Goal: Task Accomplishment & Management: Manage account settings

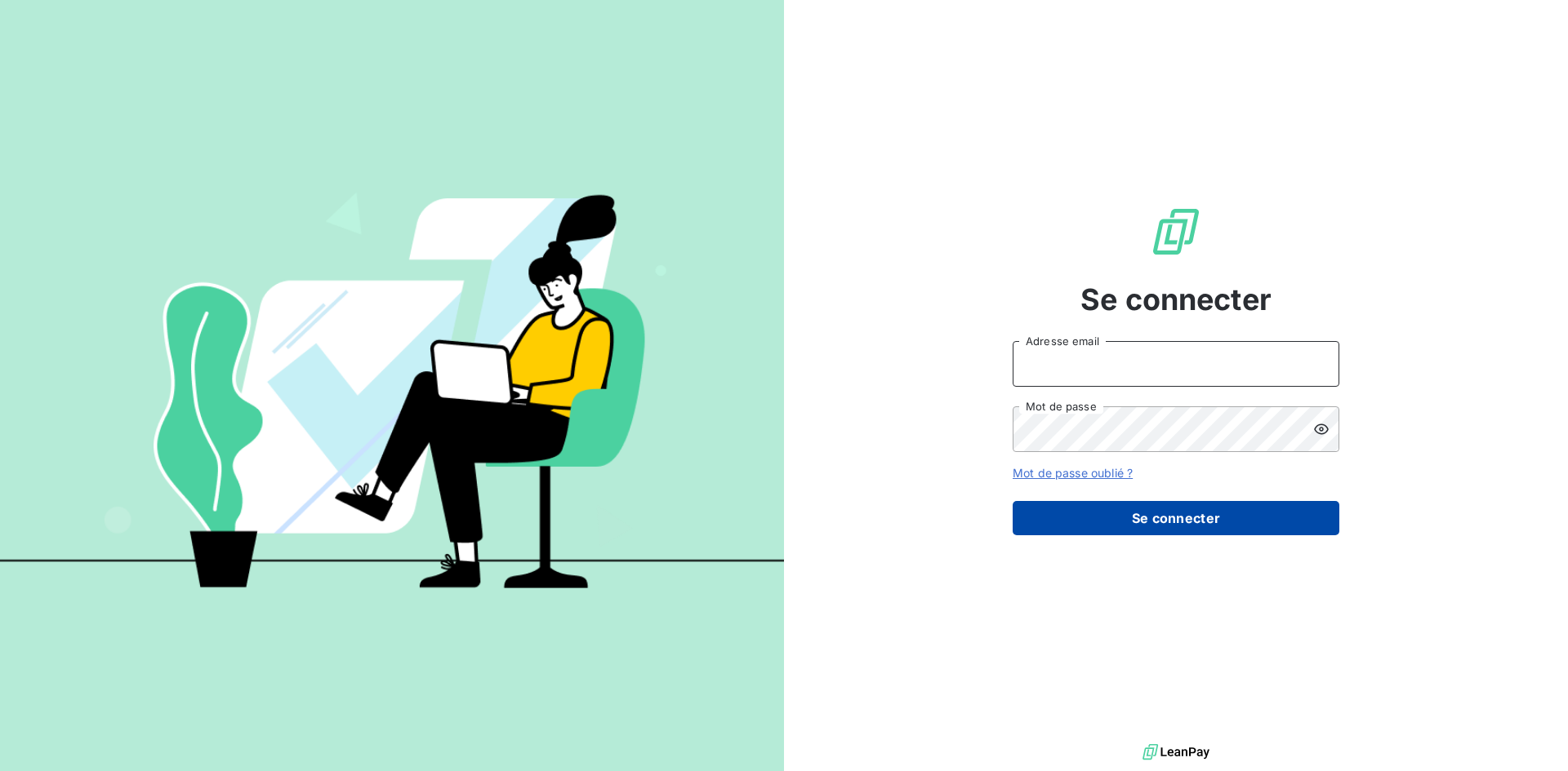
type input "[EMAIL_ADDRESS][DOMAIN_NAME]"
click at [1170, 522] on button "Se connecter" at bounding box center [1176, 519] width 326 height 35
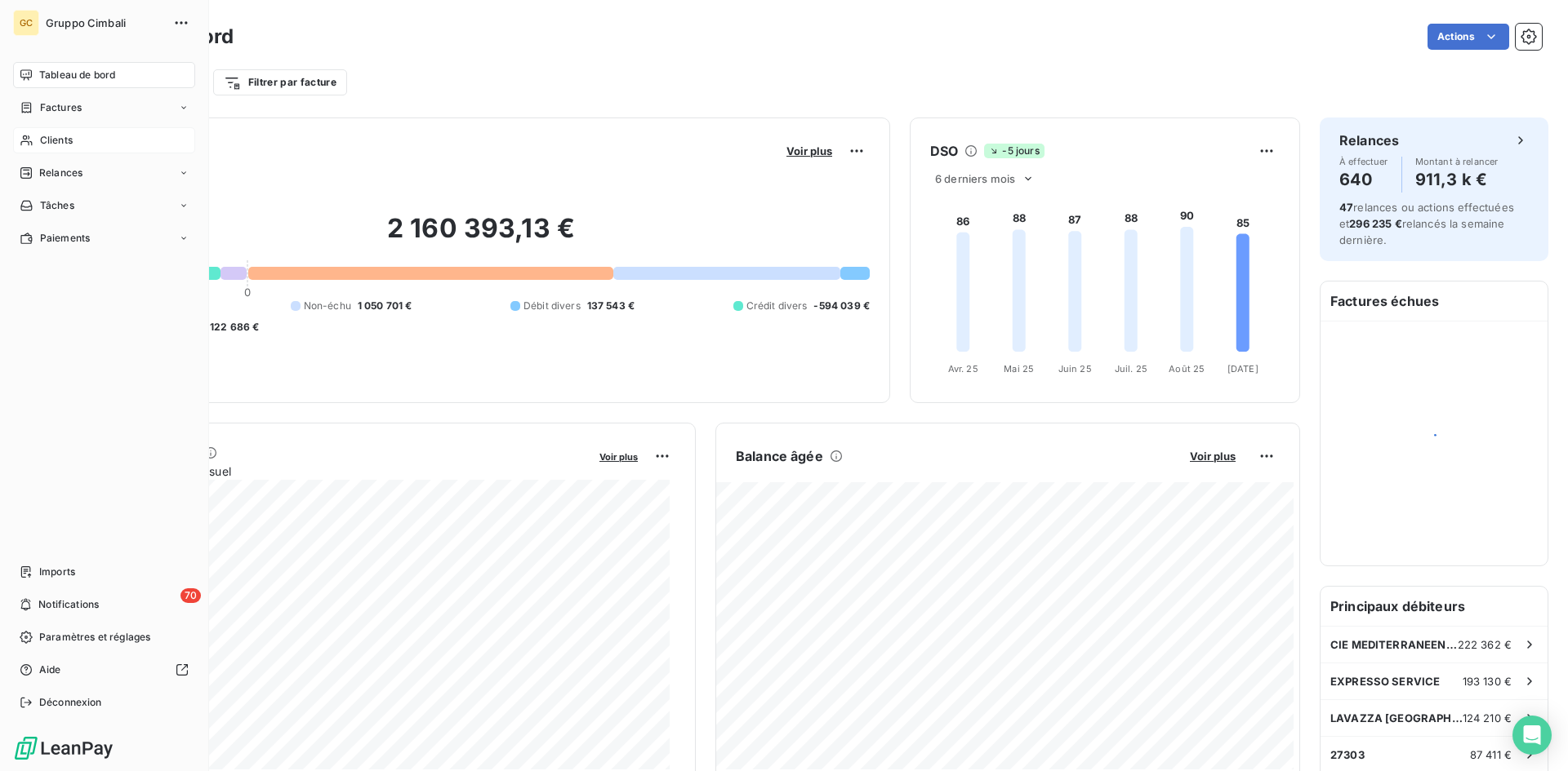
click at [43, 141] on span "Clients" at bounding box center [56, 140] width 33 height 15
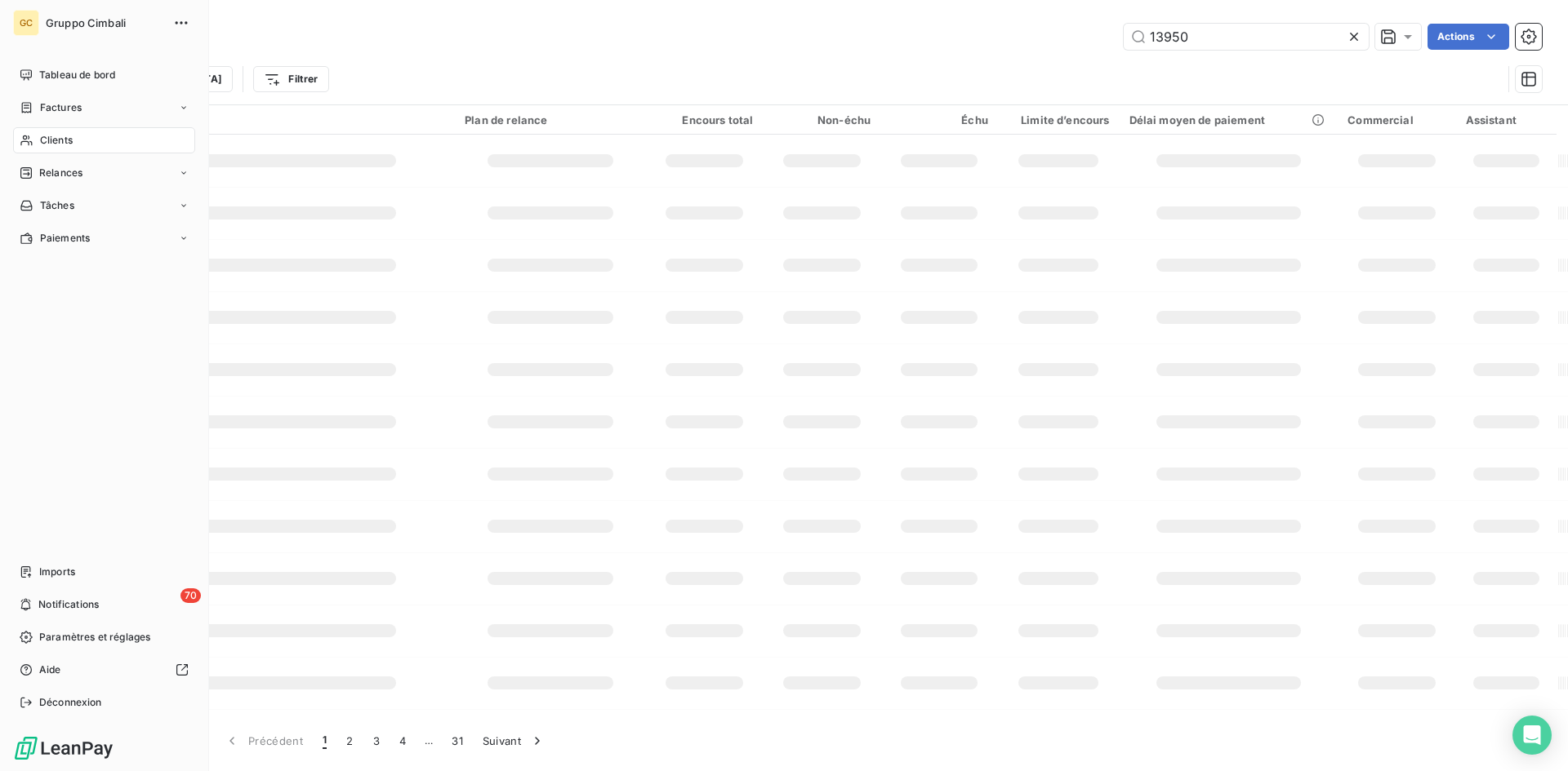
type input "13950"
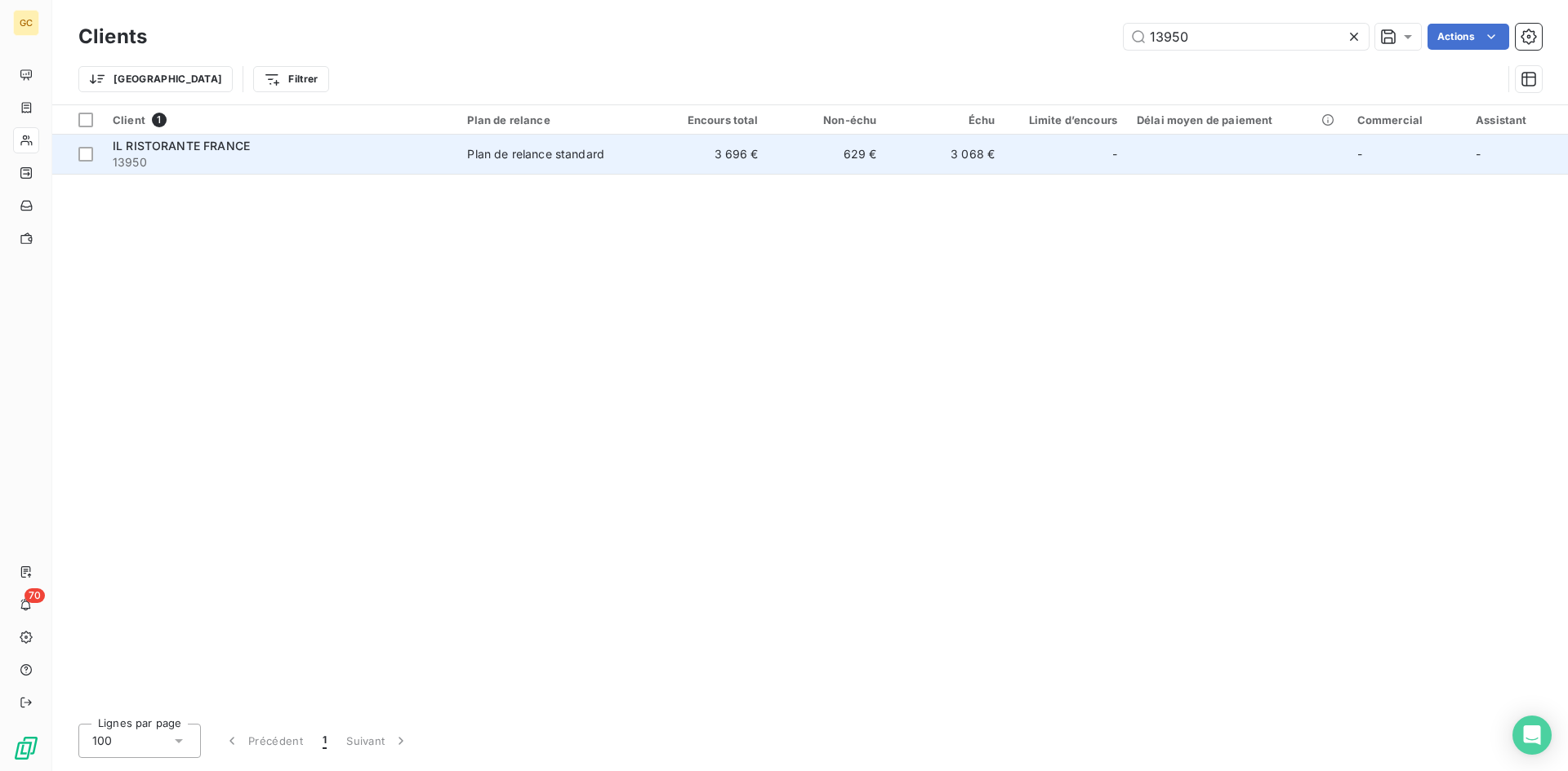
click at [193, 152] on span "IL RISTORANTE FRANCE" at bounding box center [181, 146] width 137 height 14
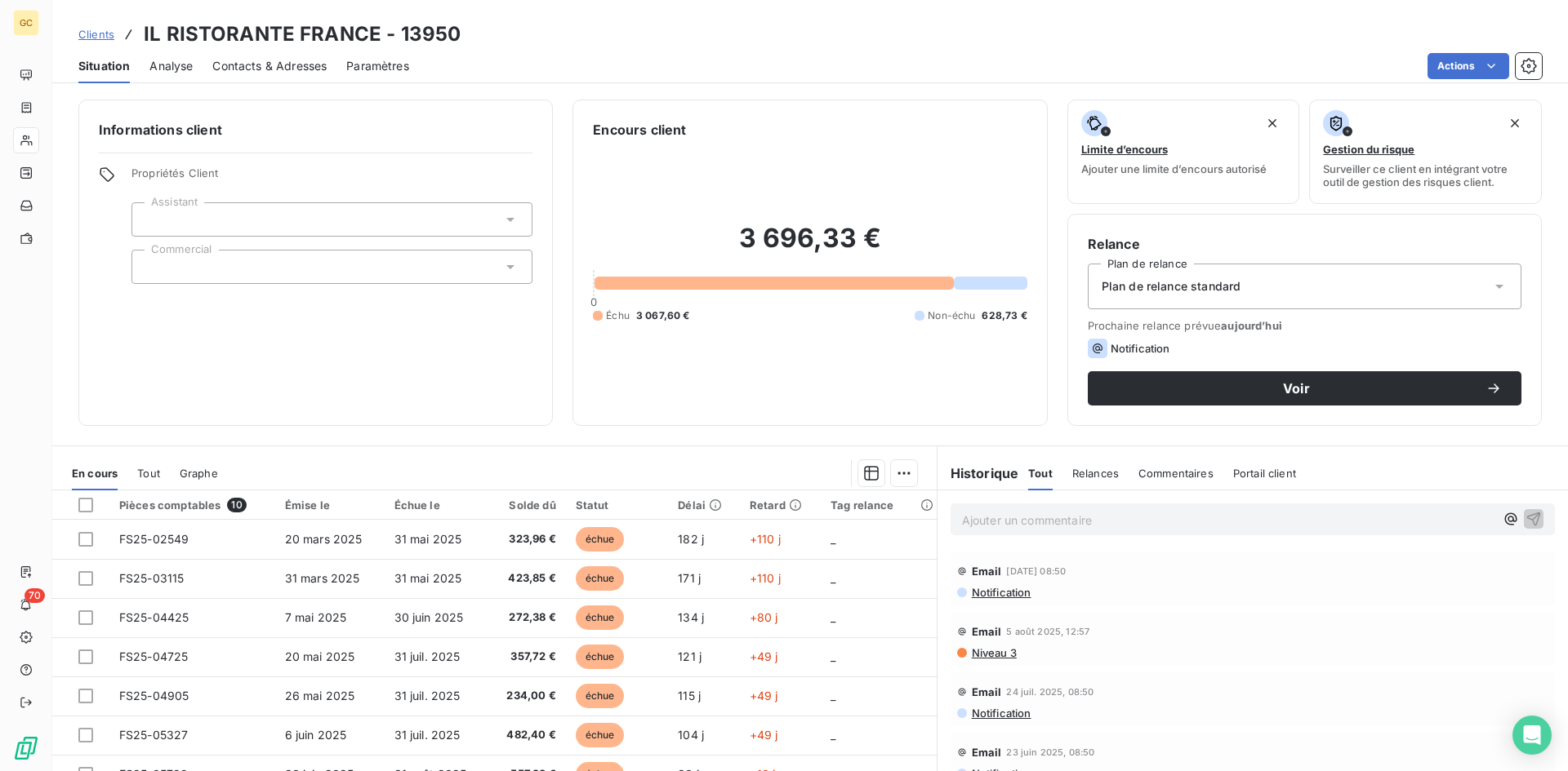
click at [271, 68] on span "Contacts & Adresses" at bounding box center [270, 66] width 115 height 16
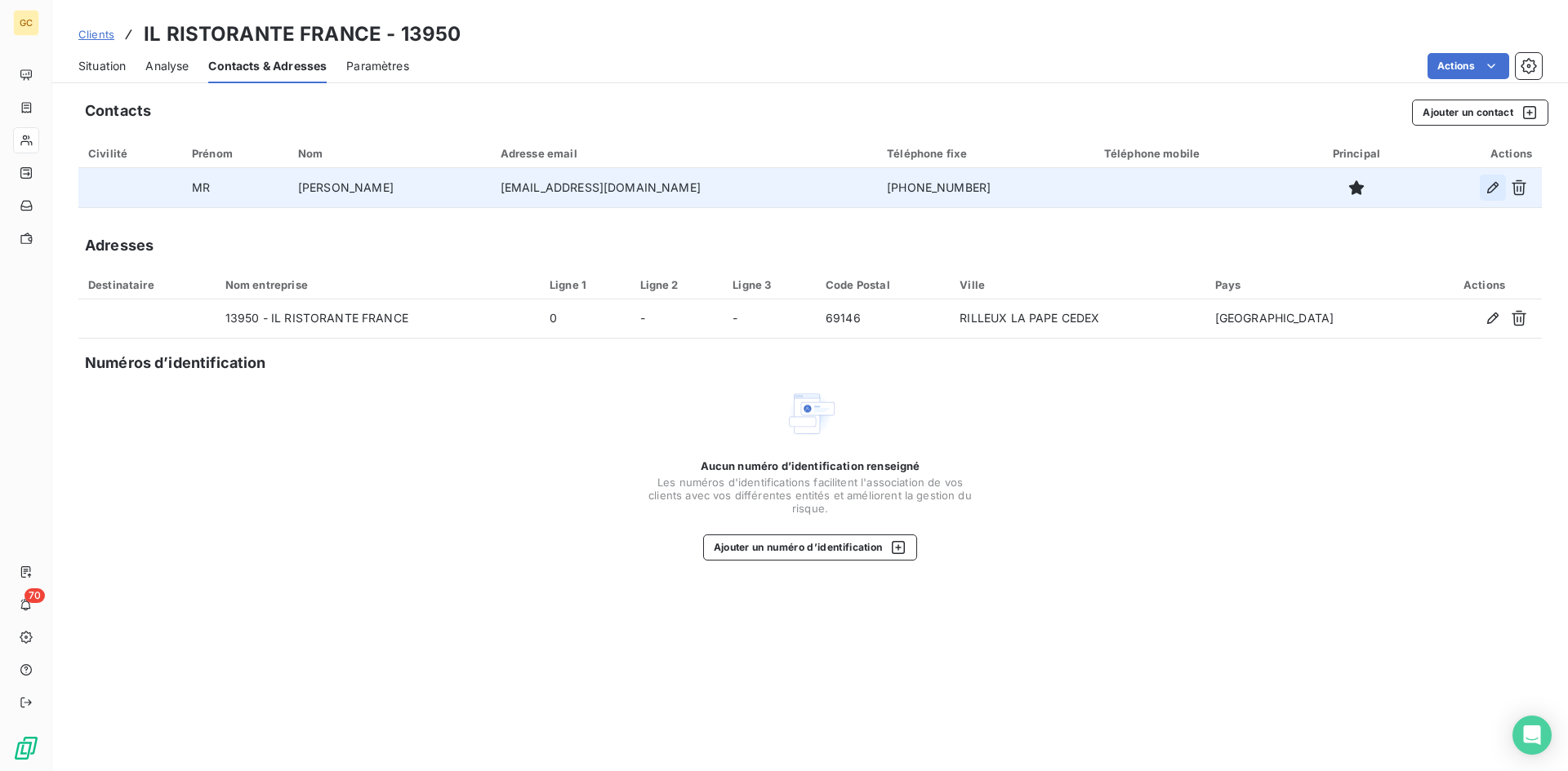
click at [1491, 188] on icon "button" at bounding box center [1493, 187] width 16 height 16
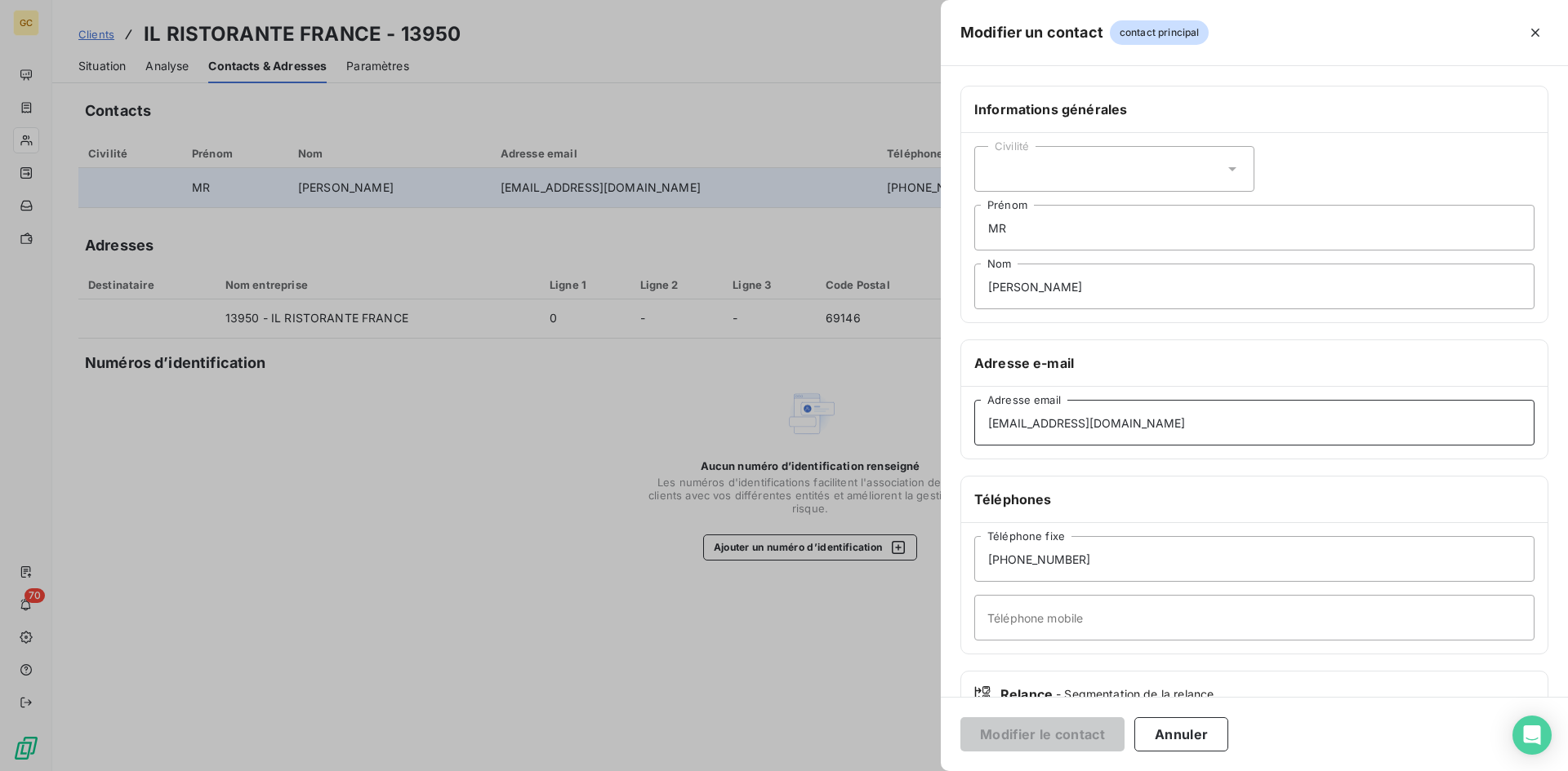
drag, startPoint x: 1151, startPoint y: 423, endPoint x: 809, endPoint y: 421, distance: 342.0
click at [809, 770] on div "Modifier un contact contact principal Informations générales Civilité MR [PERSO…" at bounding box center [784, 771] width 1568 height 0
paste input "[EMAIL_ADDRESS][DOMAIN_NAME]"
type input "[EMAIL_ADDRESS][DOMAIN_NAME]"
click at [1014, 732] on button "Modifier le contact" at bounding box center [1042, 735] width 164 height 35
